Goal: Information Seeking & Learning: Learn about a topic

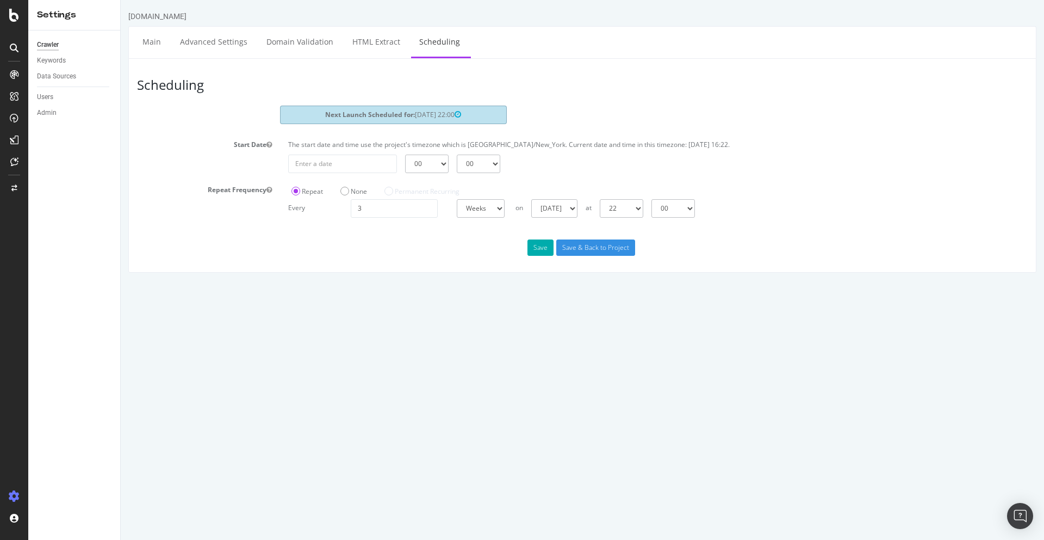
click at [13, 22] on div at bounding box center [14, 270] width 28 height 540
click at [13, 21] on icon at bounding box center [14, 15] width 10 height 13
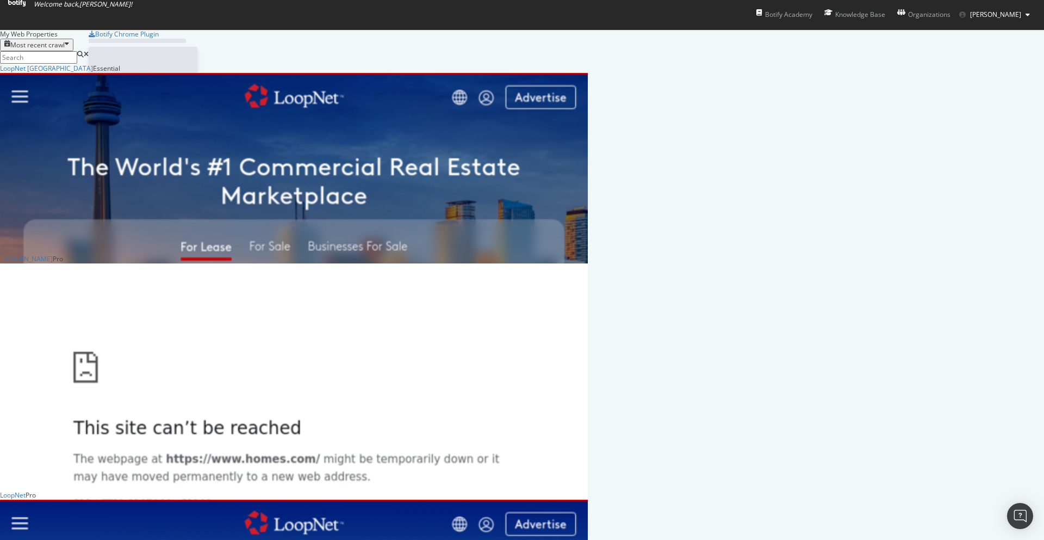
scroll to position [540, 1044]
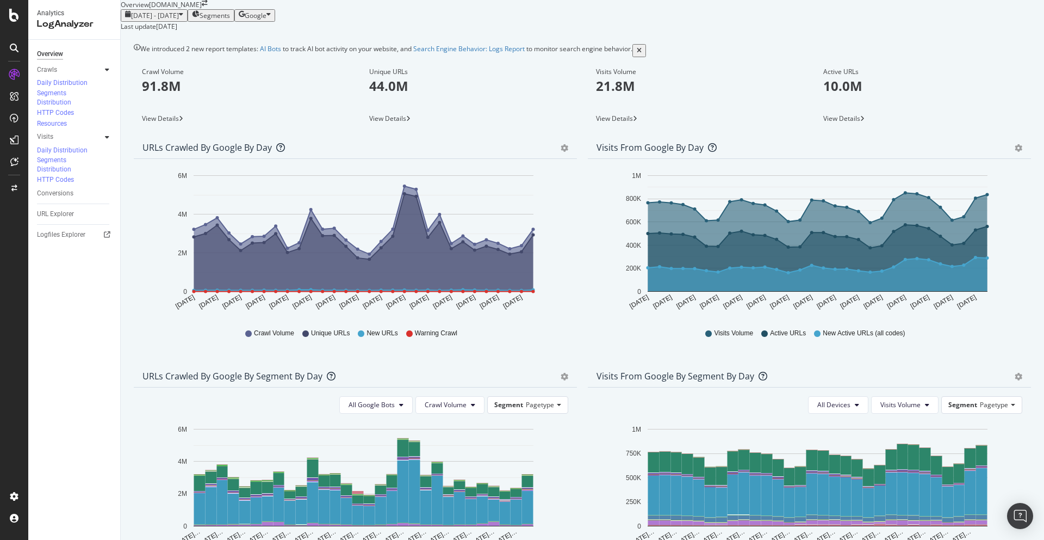
click at [230, 20] on span "Segments" at bounding box center [215, 15] width 30 height 9
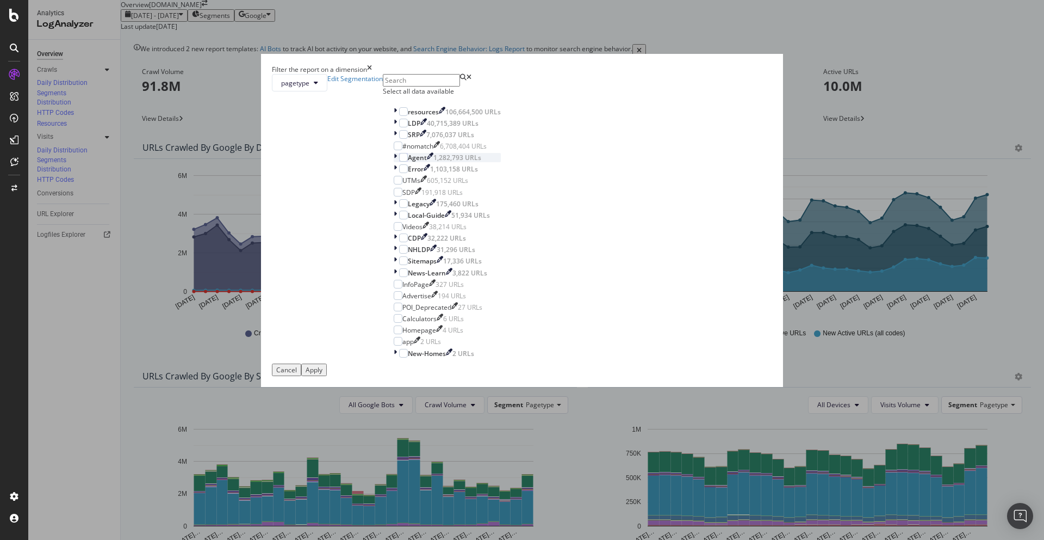
scroll to position [9, 0]
click at [397, 139] on icon "modal" at bounding box center [395, 134] width 3 height 9
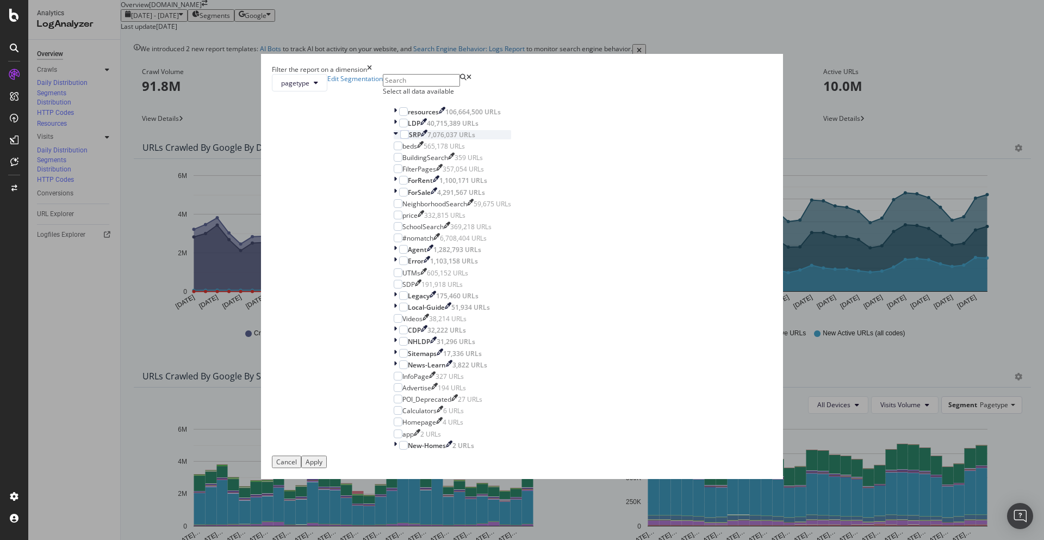
click at [398, 139] on icon "modal" at bounding box center [396, 134] width 4 height 9
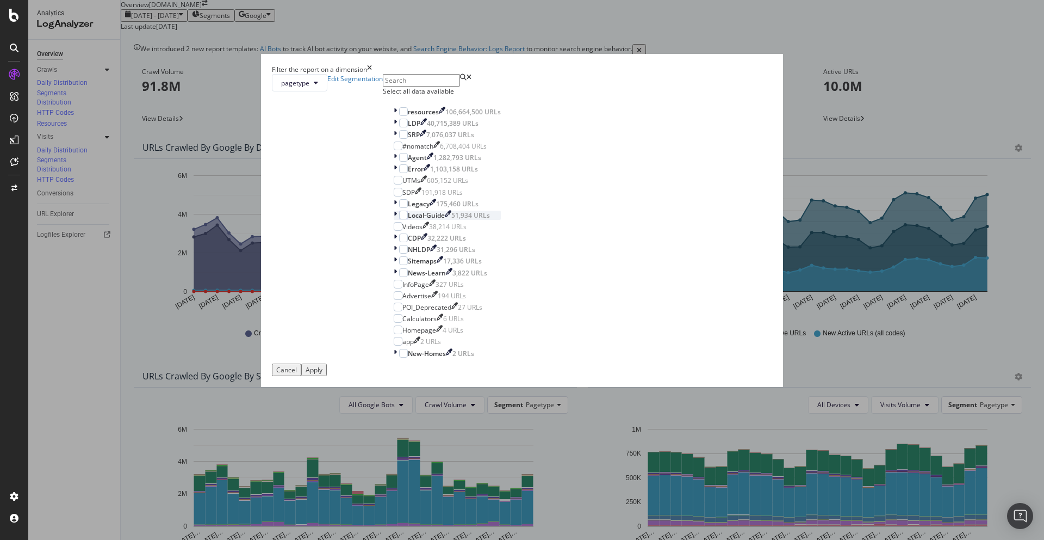
click at [399, 220] on div "modal" at bounding box center [396, 215] width 5 height 9
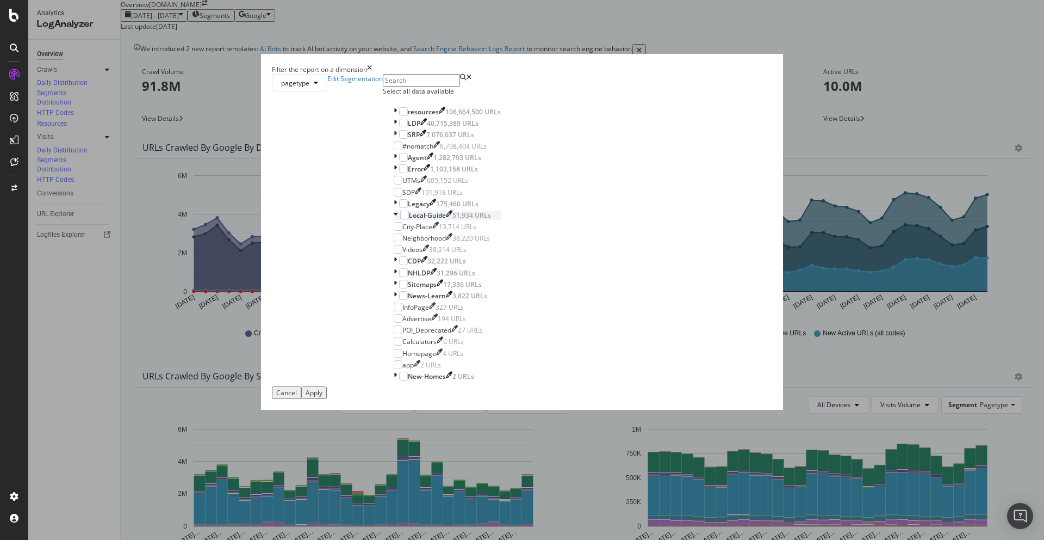
scroll to position [32, 0]
click at [397, 265] on icon "modal" at bounding box center [395, 260] width 3 height 9
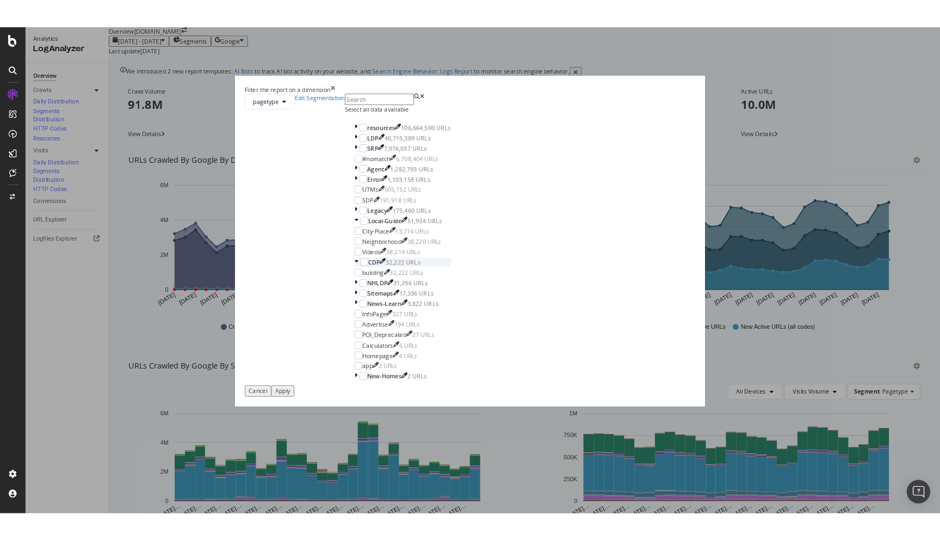
scroll to position [13, 0]
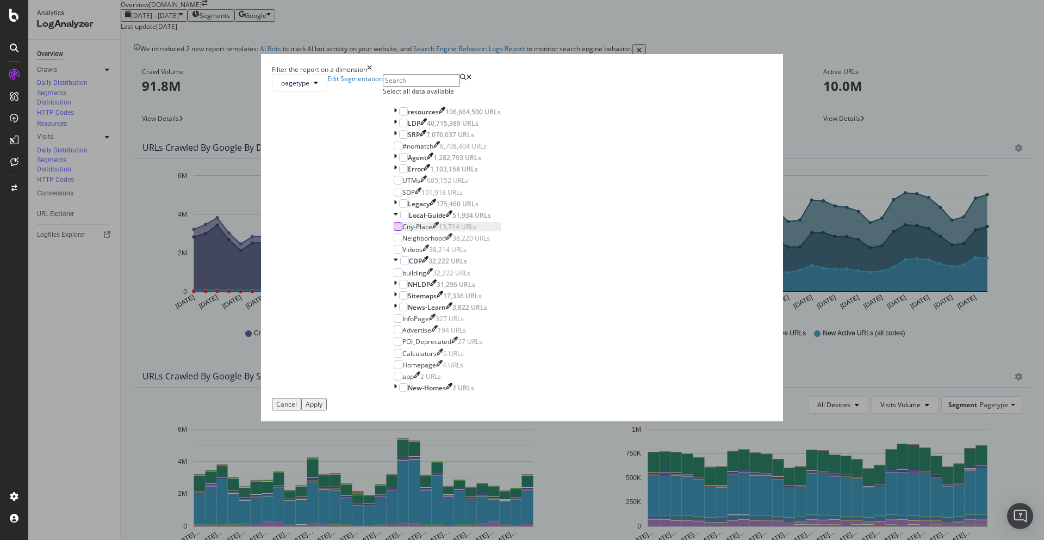
click at [403, 231] on div "modal" at bounding box center [398, 226] width 9 height 9
click at [323, 409] on div "Apply" at bounding box center [314, 403] width 17 height 9
